Goal: Communication & Community: Answer question/provide support

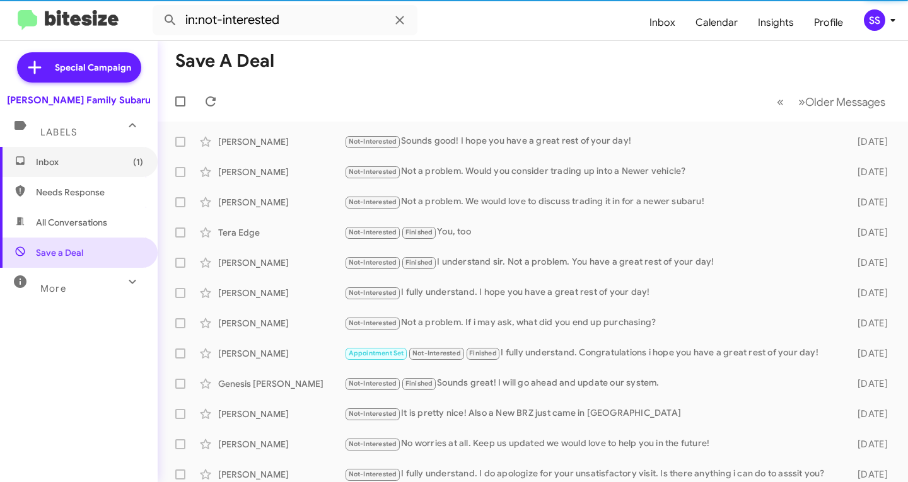
click at [50, 165] on span "Inbox (1)" at bounding box center [89, 162] width 107 height 13
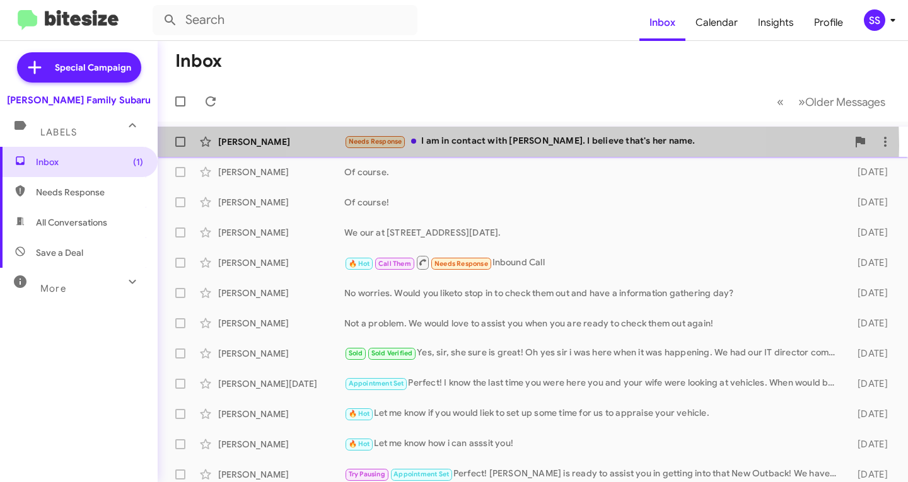
click at [512, 146] on div "Needs Response I am in contact with [PERSON_NAME]. I believe that's her name." at bounding box center [595, 141] width 503 height 15
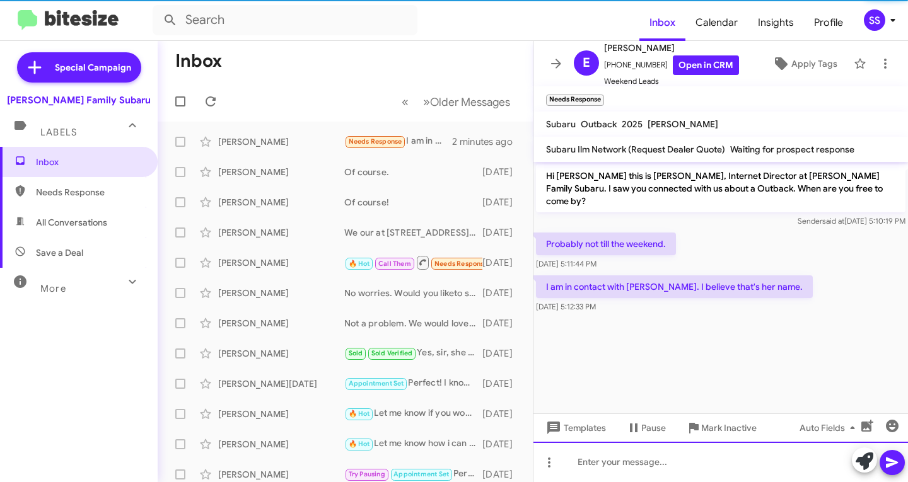
click at [611, 472] on div at bounding box center [720, 462] width 375 height 40
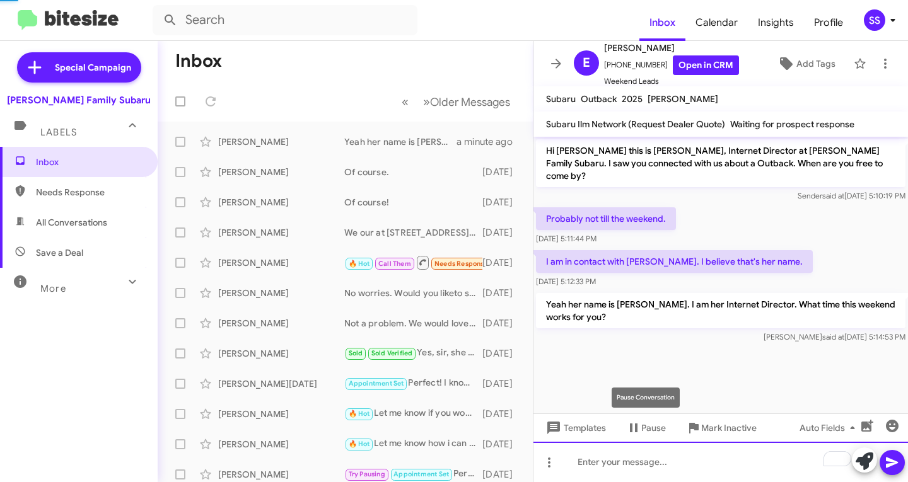
scroll to position [5, 0]
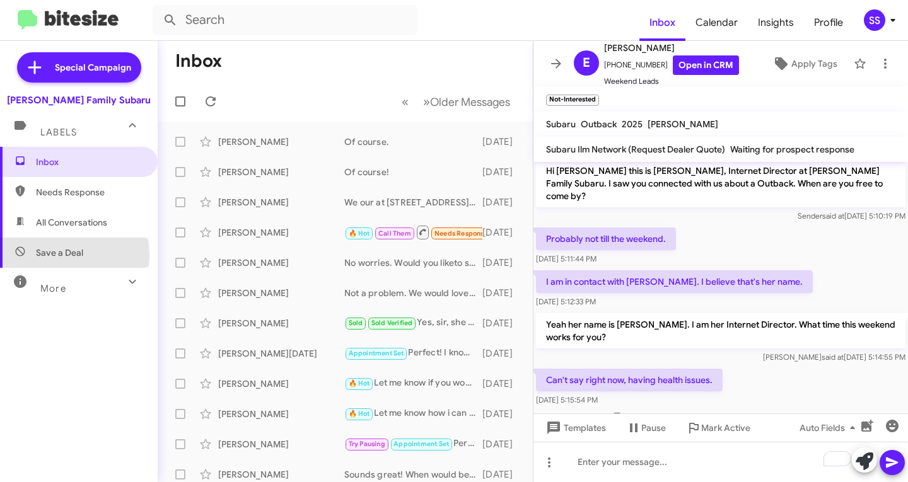
click at [55, 255] on span "Save a Deal" at bounding box center [59, 253] width 47 height 13
type input "in:not-interested"
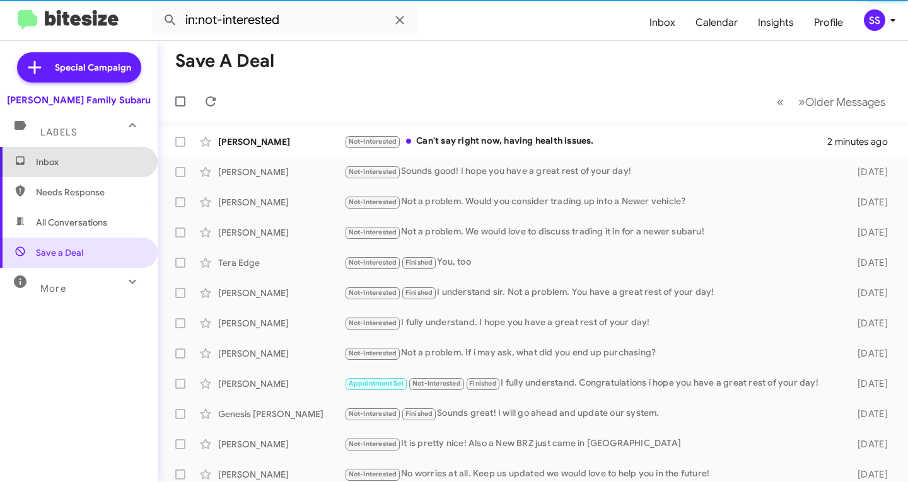
click at [81, 158] on span "Inbox" at bounding box center [89, 162] width 107 height 13
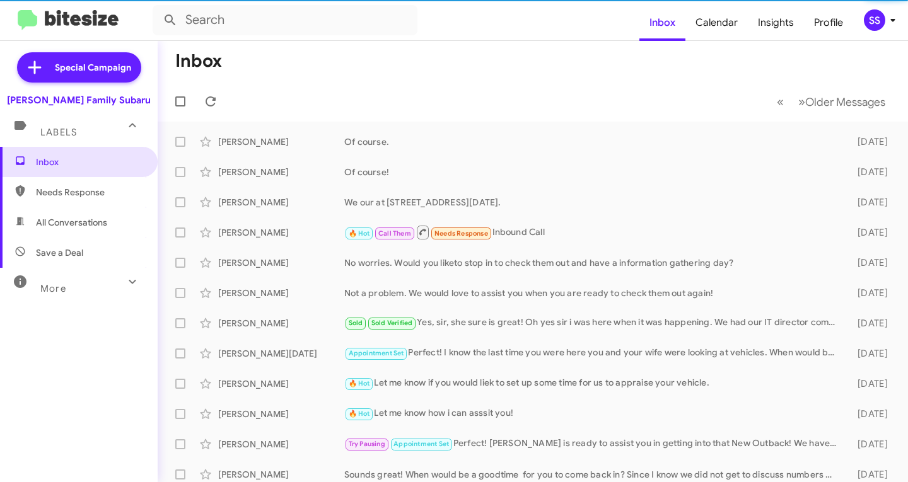
click at [91, 253] on span "Save a Deal" at bounding box center [79, 253] width 158 height 30
type input "in:not-interested"
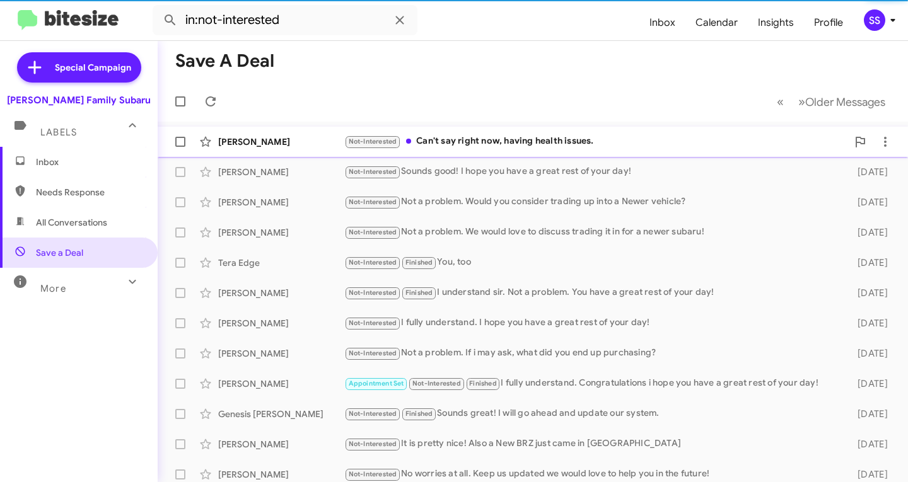
click at [492, 146] on div "Not-Interested Can't say right now, having health issues." at bounding box center [595, 141] width 503 height 15
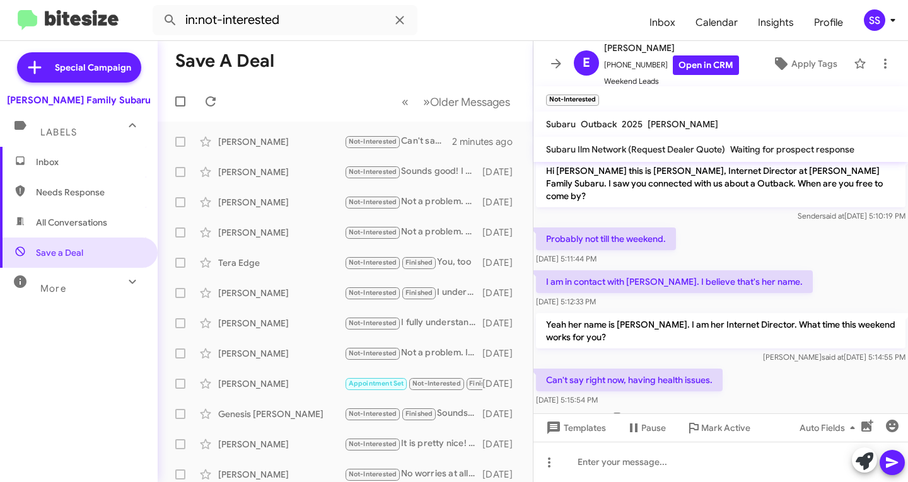
scroll to position [30, 0]
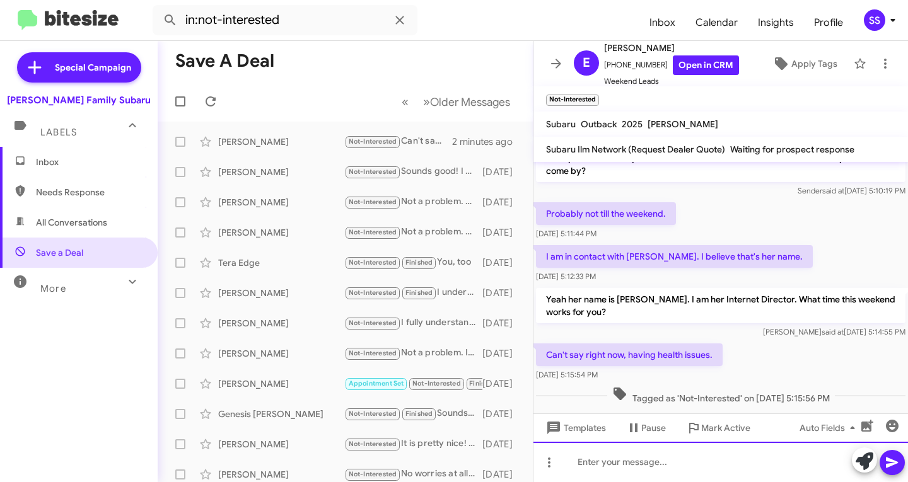
click at [653, 470] on div at bounding box center [720, 462] width 375 height 40
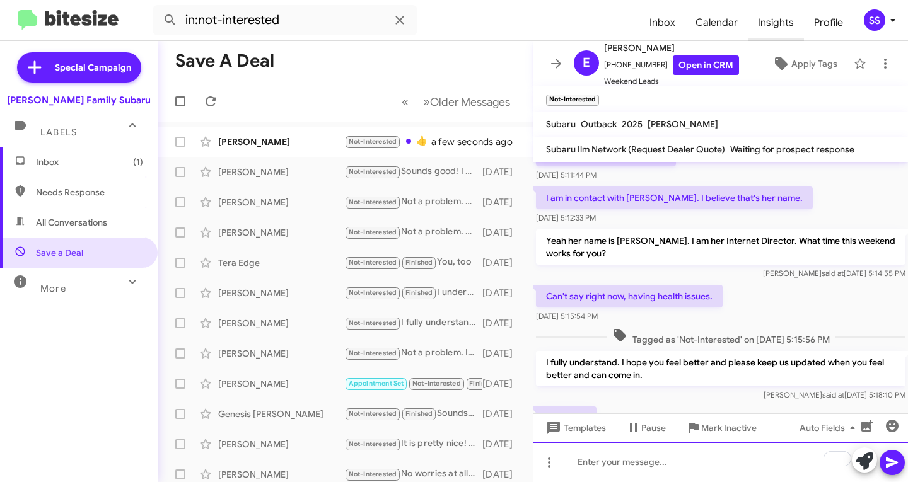
scroll to position [0, 0]
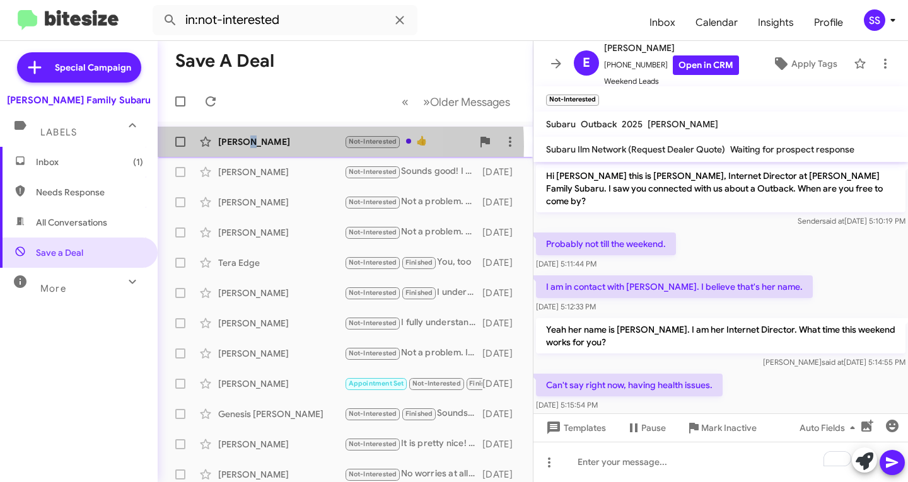
click at [243, 146] on div "[PERSON_NAME]" at bounding box center [281, 142] width 126 height 13
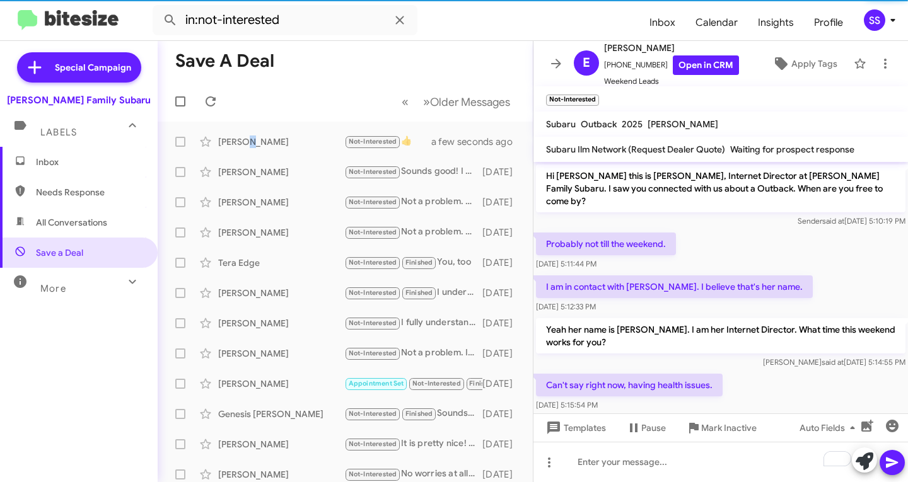
scroll to position [135, 0]
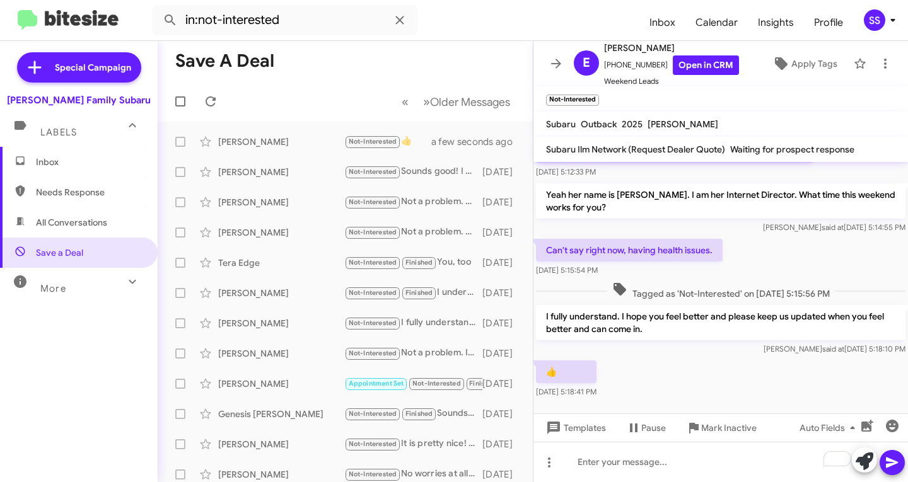
click at [63, 146] on mat-expansion-panel-header "Labels" at bounding box center [79, 127] width 158 height 40
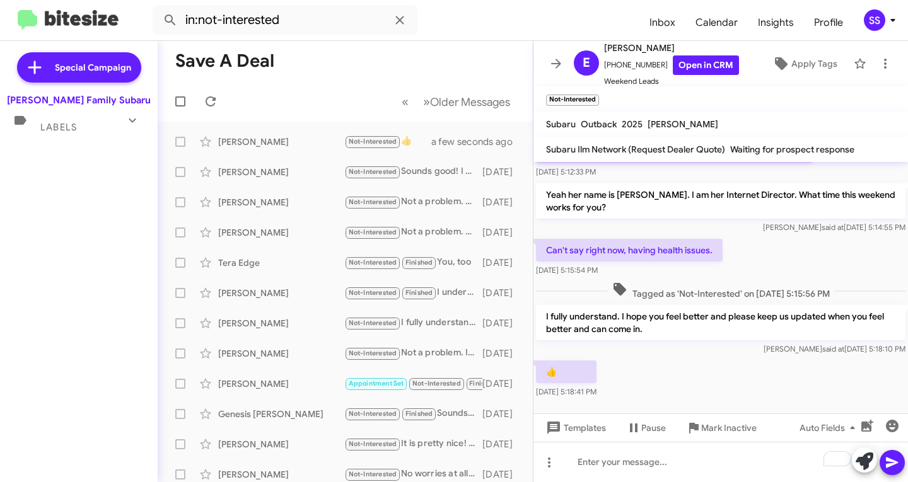
click at [71, 132] on span "Labels" at bounding box center [58, 127] width 37 height 11
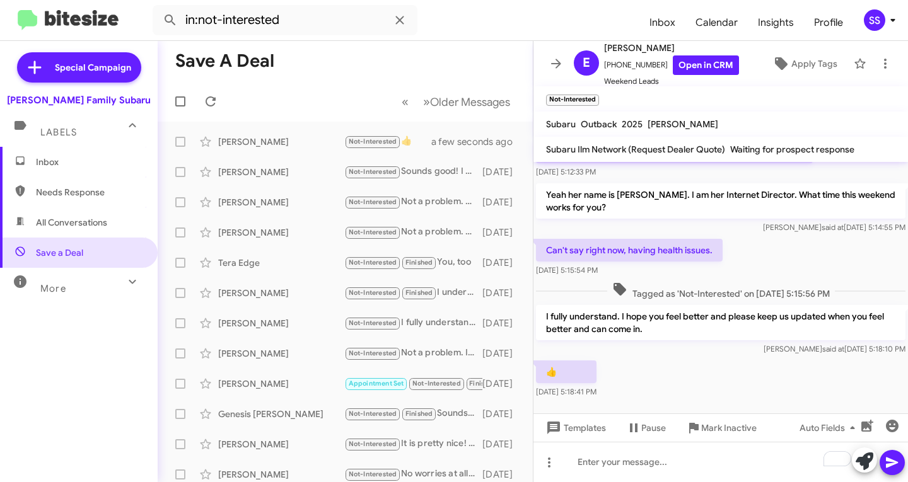
click at [86, 157] on span "Inbox" at bounding box center [89, 162] width 107 height 13
